Goal: Information Seeking & Learning: Learn about a topic

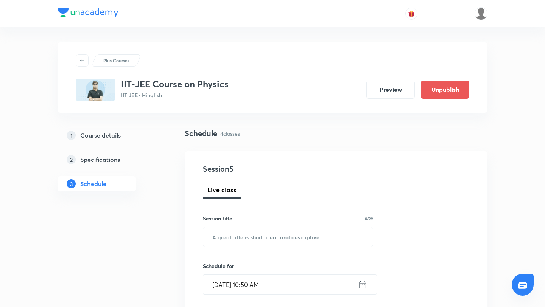
click at [256, 89] on div "IIT-JEE Course on Physics IIT JEE • Hinglish Preview Unpublish" at bounding box center [273, 90] width 394 height 22
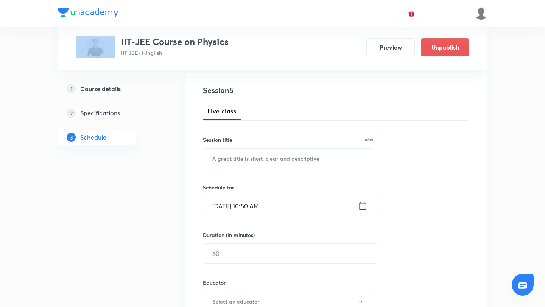
scroll to position [109, 0]
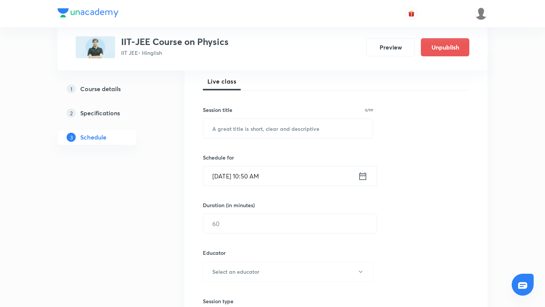
click at [246, 20] on div at bounding box center [273, 13] width 430 height 27
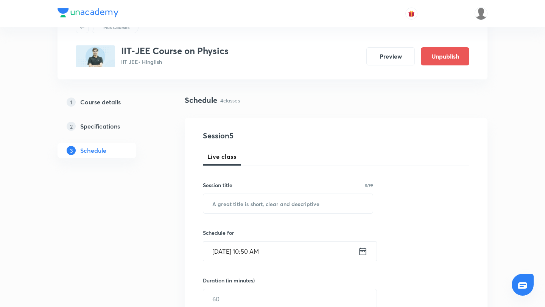
scroll to position [25, 0]
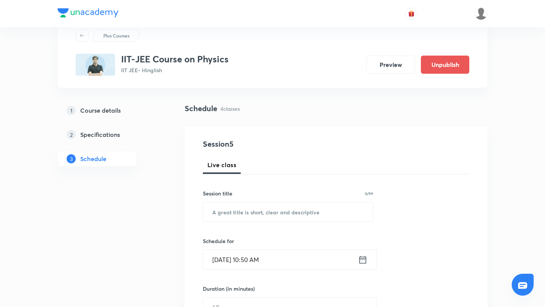
click at [454, 169] on div "Live class" at bounding box center [336, 165] width 266 height 18
click at [306, 214] on input "text" at bounding box center [288, 211] width 170 height 19
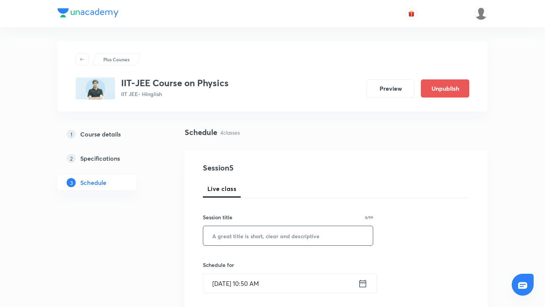
scroll to position [0, 0]
